Goal: Task Accomplishment & Management: Manage account settings

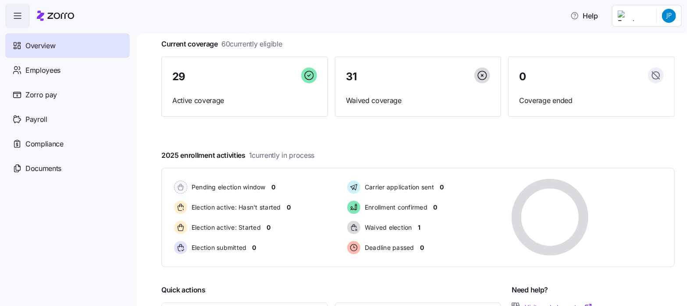
scroll to position [73, 0]
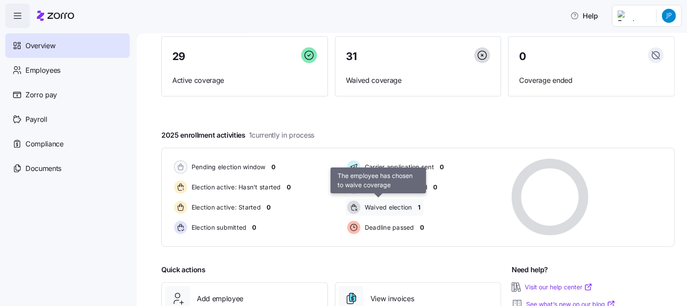
click at [385, 206] on span "Waived election" at bounding box center [387, 207] width 50 height 9
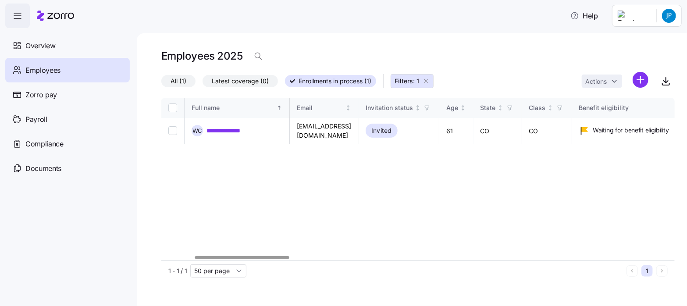
click at [204, 256] on div at bounding box center [242, 257] width 94 height 3
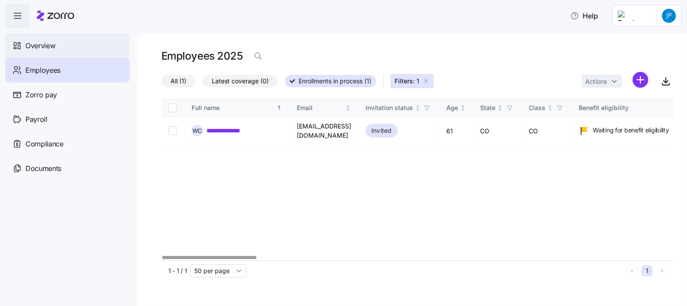
click at [45, 43] on span "Overview" at bounding box center [40, 45] width 30 height 11
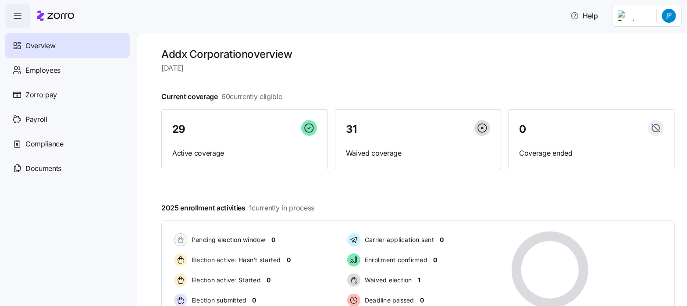
click at [672, 16] on html "Help Overview Employees Zorro pay Payroll Compliance Documents Addx Corporation…" at bounding box center [343, 150] width 687 height 301
click at [639, 88] on div "Log out" at bounding box center [634, 89] width 34 height 10
